Goal: Task Accomplishment & Management: Manage account settings

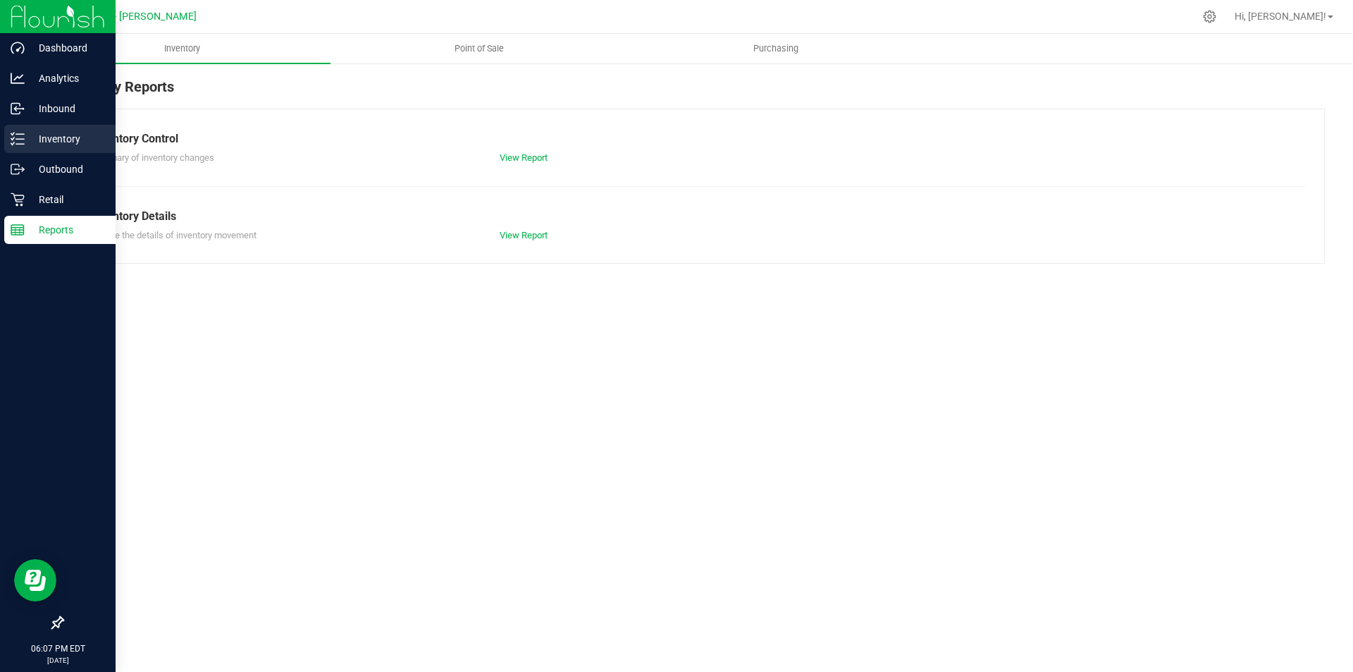
click at [63, 134] on p "Inventory" at bounding box center [67, 138] width 85 height 17
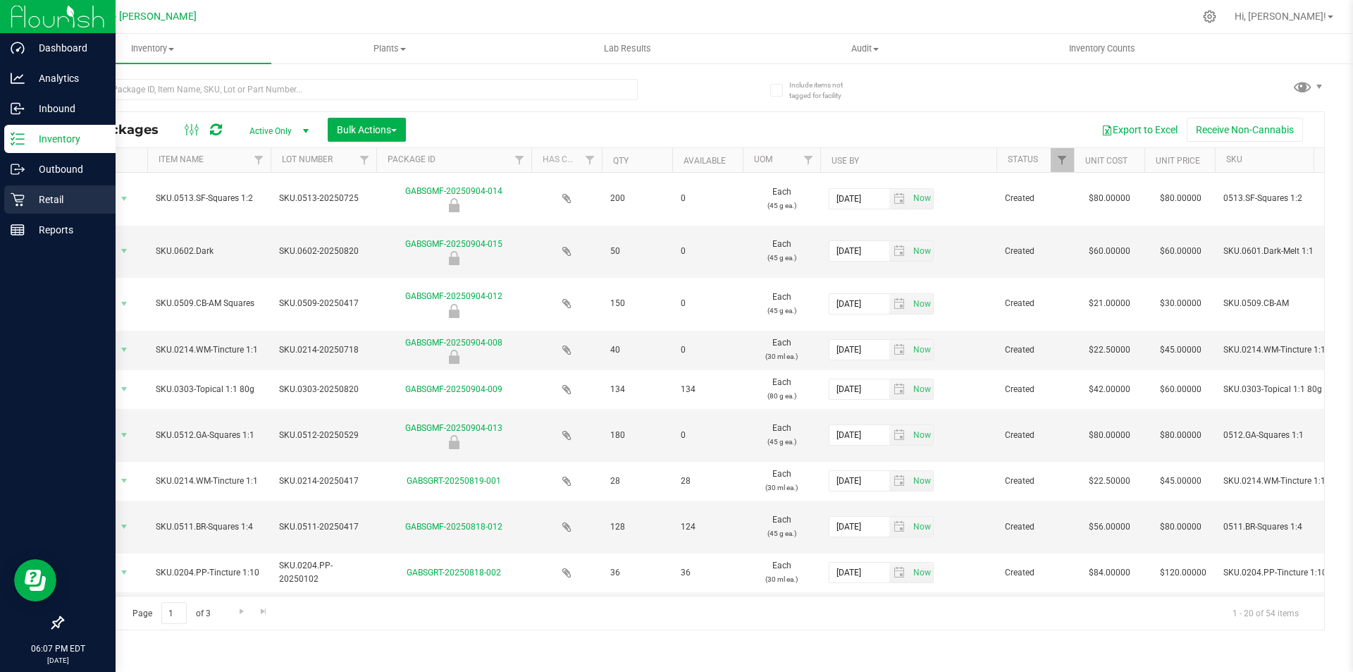
click at [58, 192] on p "Retail" at bounding box center [67, 199] width 85 height 17
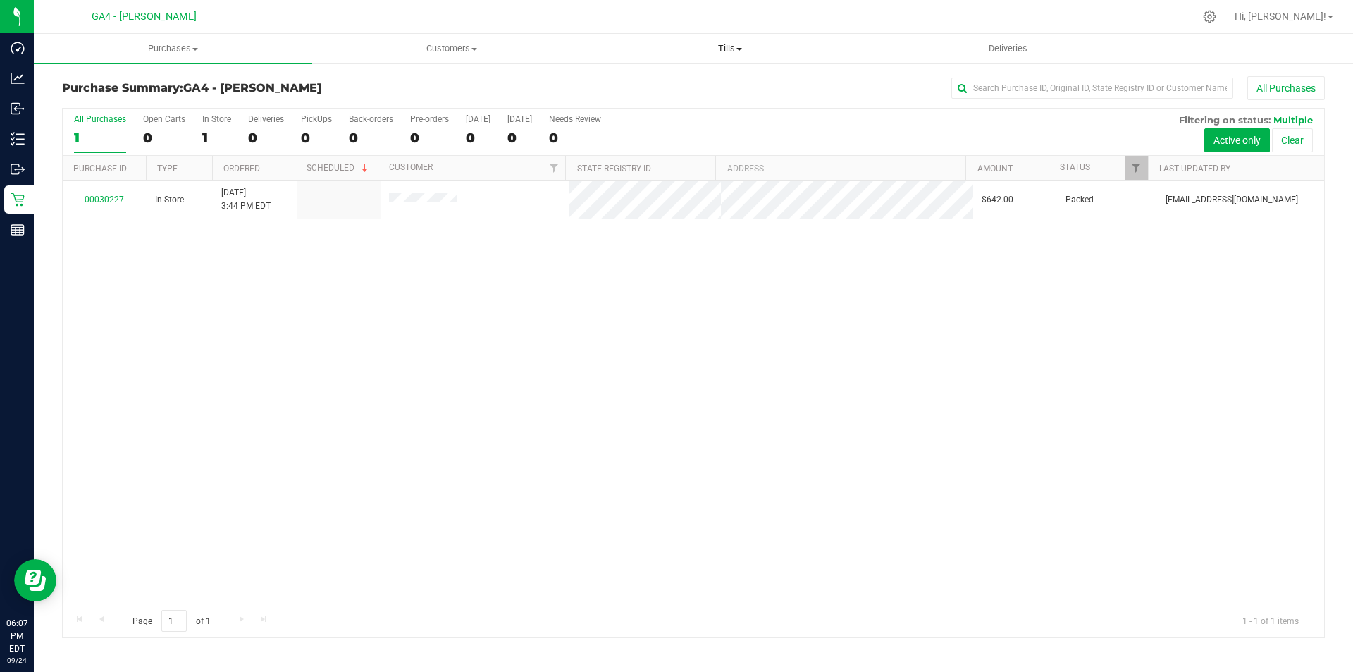
click at [732, 50] on span "Tills" at bounding box center [729, 48] width 277 height 13
click at [655, 80] on span "Manage tills" at bounding box center [638, 85] width 95 height 12
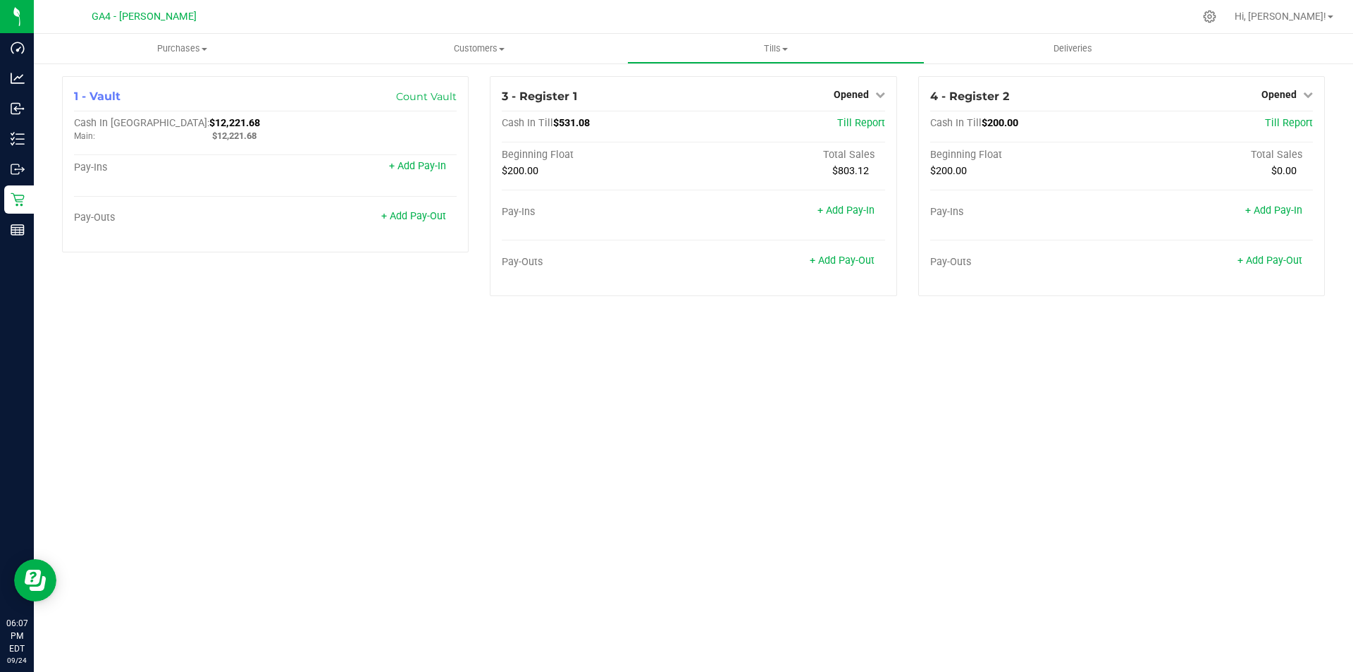
drag, startPoint x: 688, startPoint y: 75, endPoint x: 676, endPoint y: 397, distance: 321.6
click at [675, 397] on div "Purchases Summary of purchases Fulfillment All purchases Customers All customer…" at bounding box center [693, 353] width 1319 height 638
click at [1305, 94] on icon at bounding box center [1308, 95] width 10 height 10
click at [1294, 123] on link "Close Till" at bounding box center [1281, 123] width 38 height 11
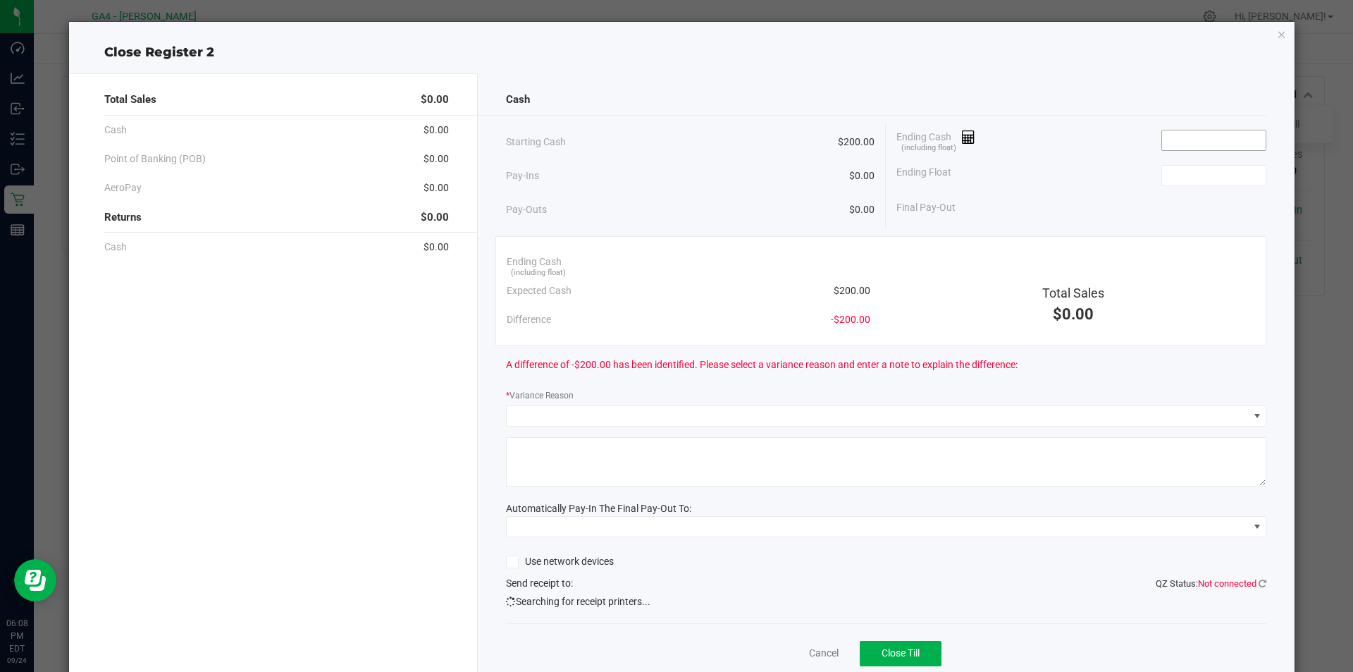
click at [1227, 142] on input at bounding box center [1214, 140] width 104 height 20
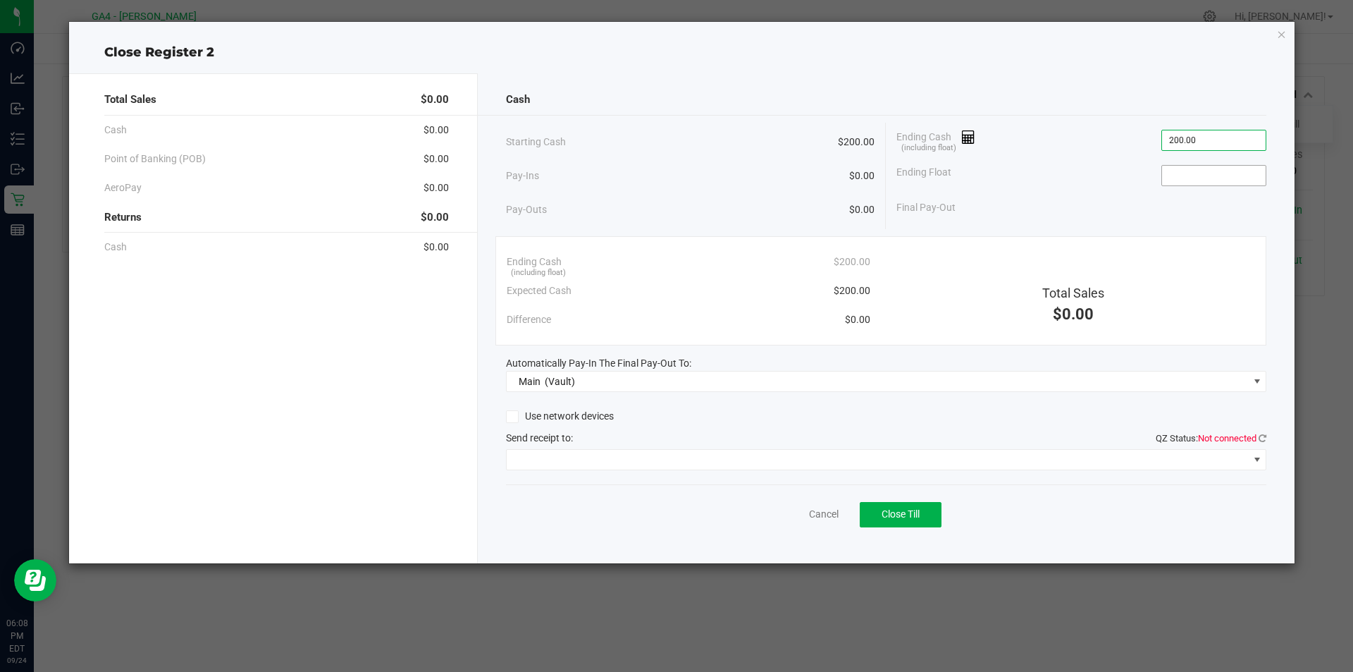
type input "$200.00"
click at [1213, 169] on input at bounding box center [1214, 176] width 104 height 20
type input "$200.00"
click at [930, 510] on button "Close Till" at bounding box center [901, 514] width 82 height 25
click at [1283, 35] on icon "button" at bounding box center [1282, 33] width 10 height 17
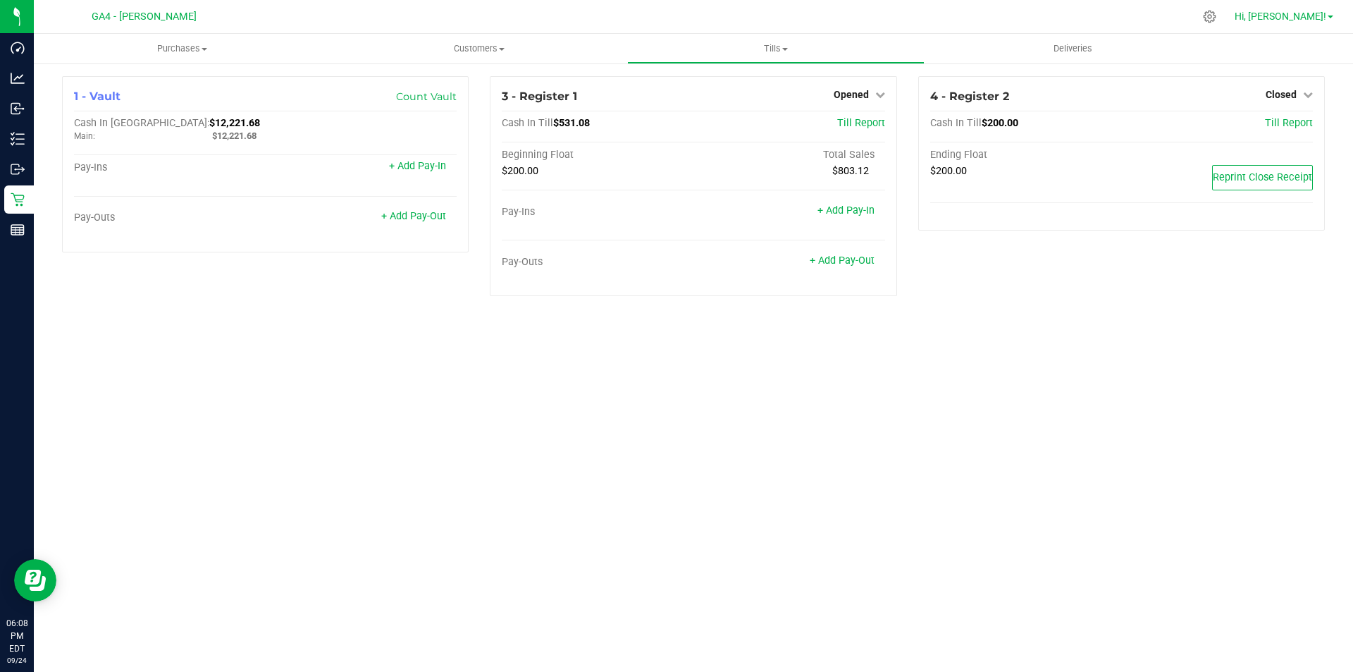
click at [1314, 14] on span "Hi, [PERSON_NAME]!" at bounding box center [1281, 16] width 92 height 11
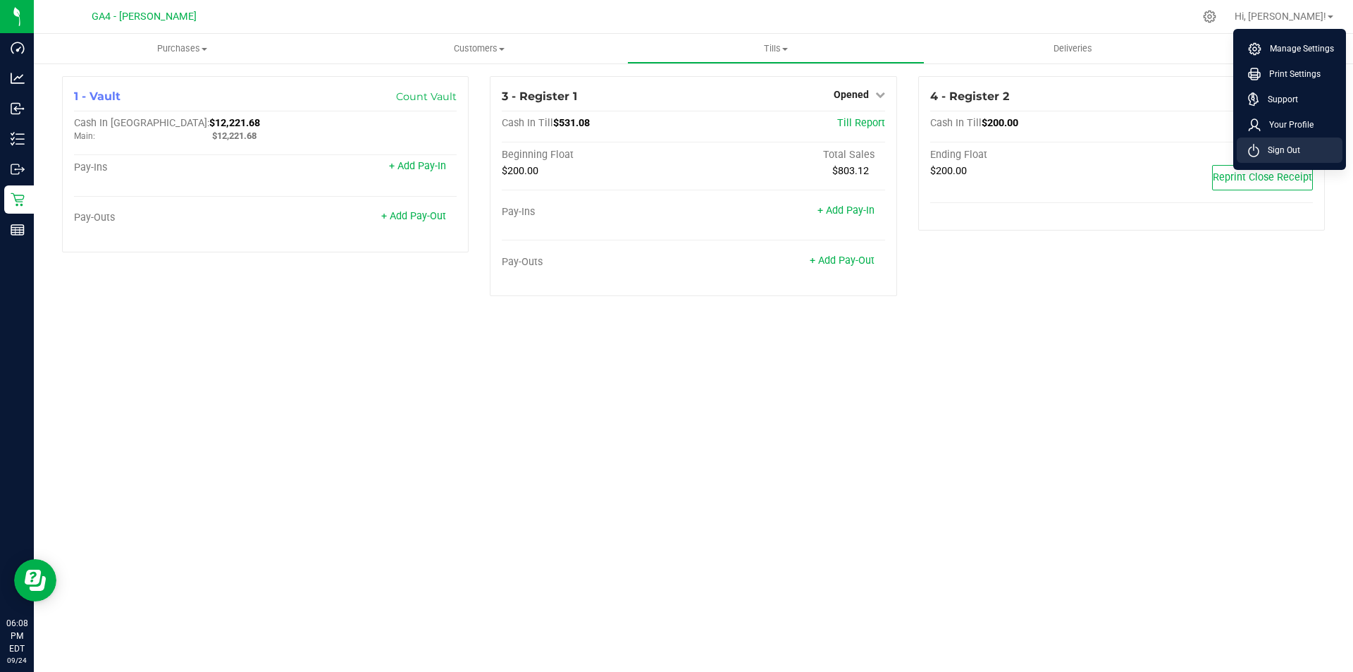
click at [1291, 147] on span "Sign Out" at bounding box center [1279, 150] width 41 height 14
